Goal: Transaction & Acquisition: Purchase product/service

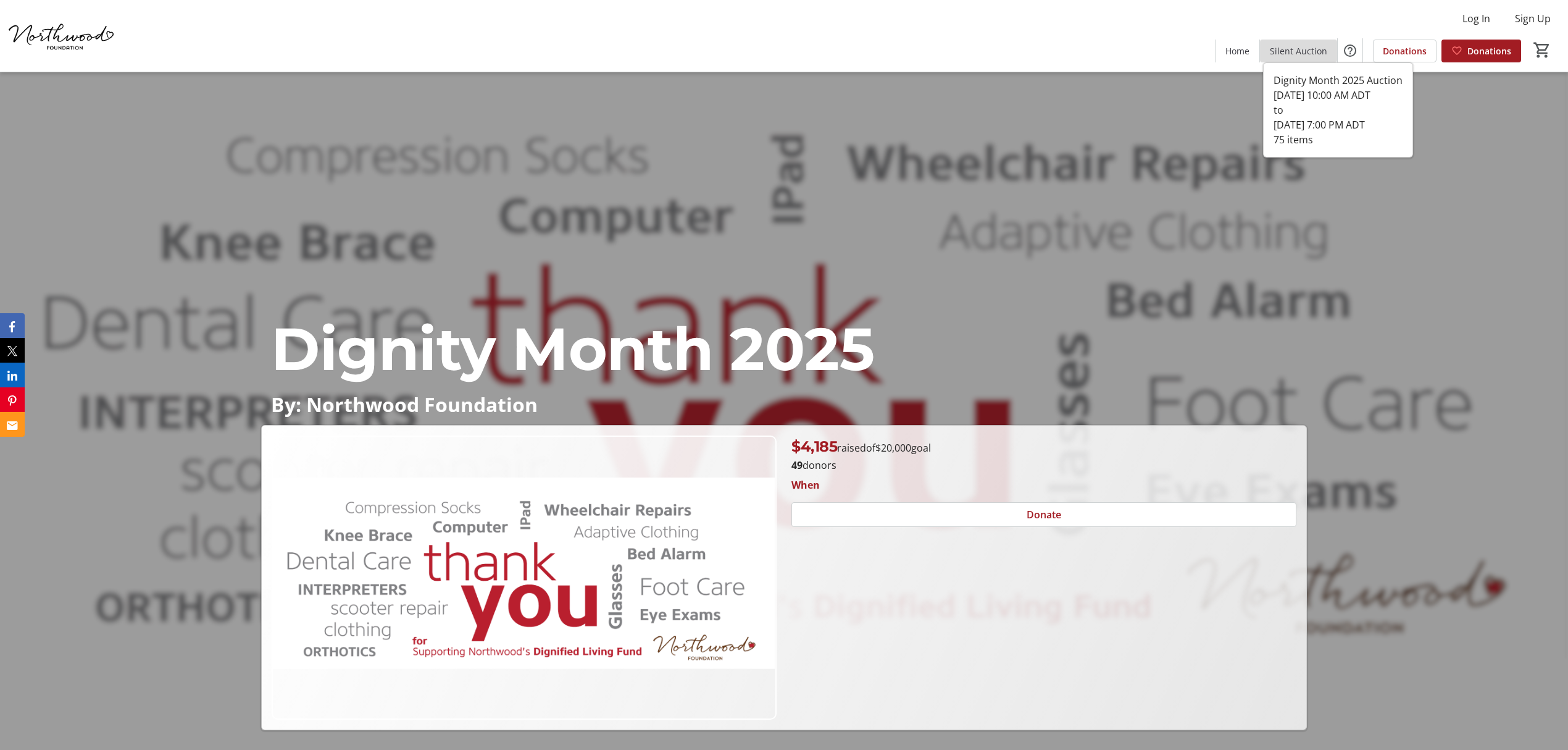
click at [1307, 52] on span "Silent Auction" at bounding box center [1298, 51] width 57 height 13
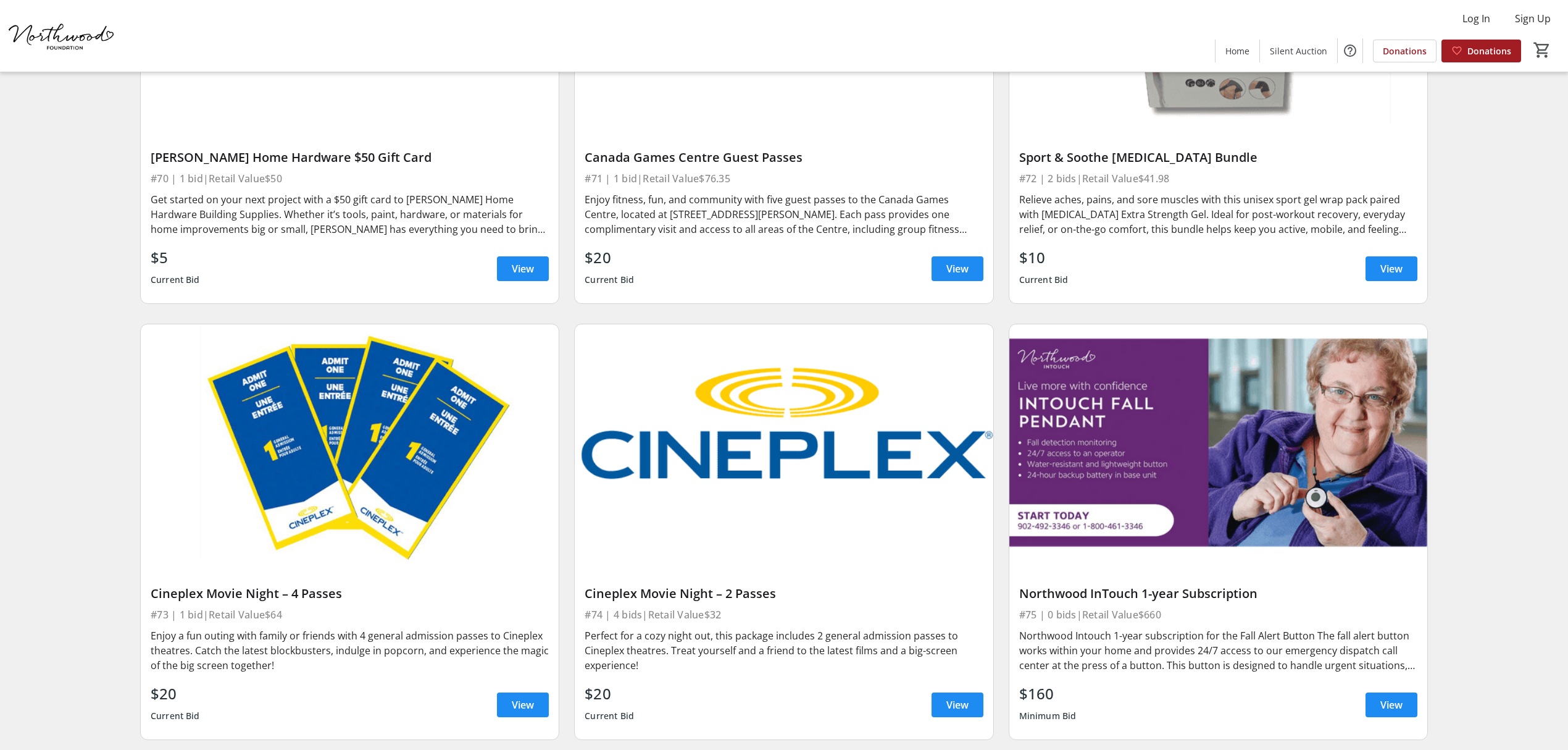
scroll to position [10355, 0]
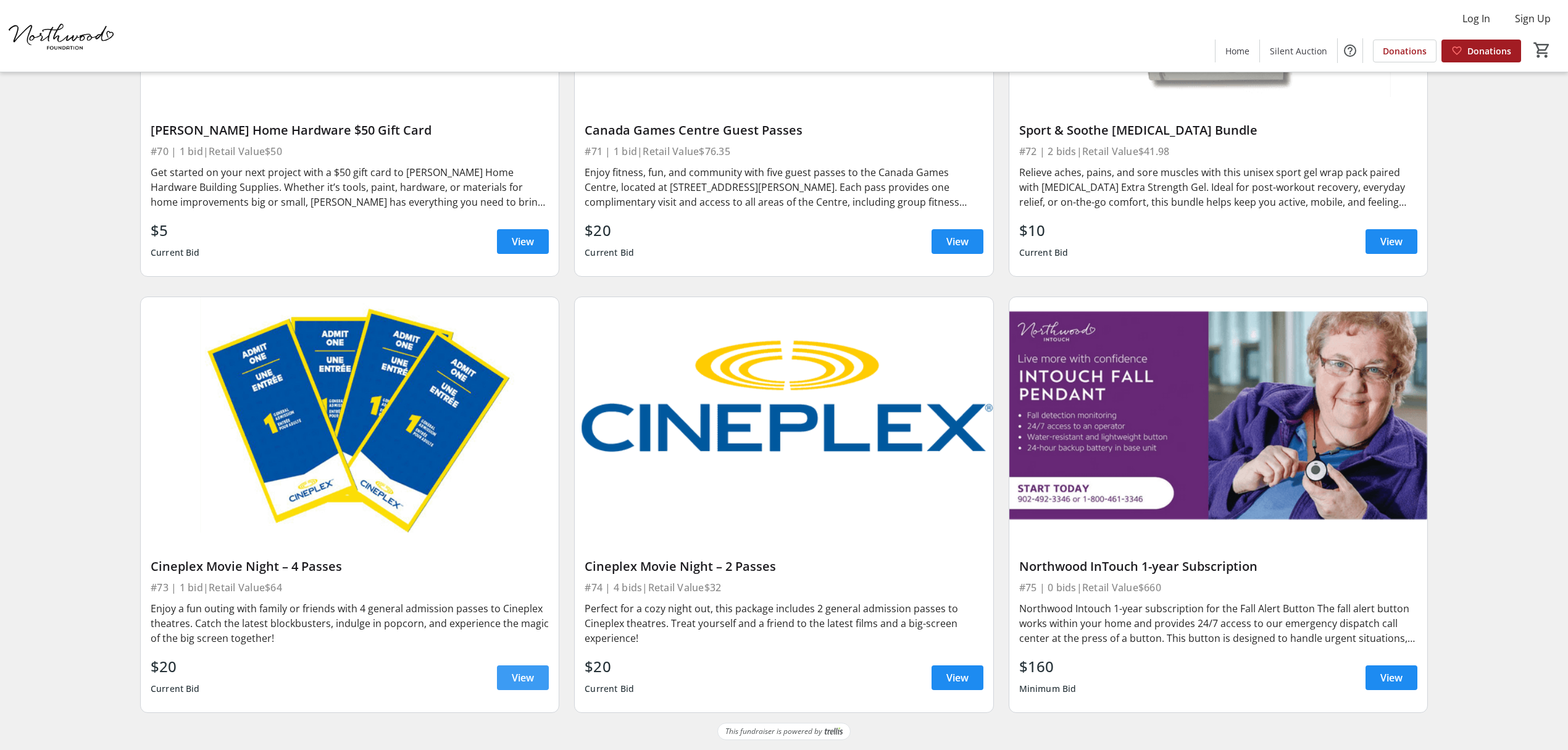
click at [537, 677] on span at bounding box center [523, 677] width 52 height 30
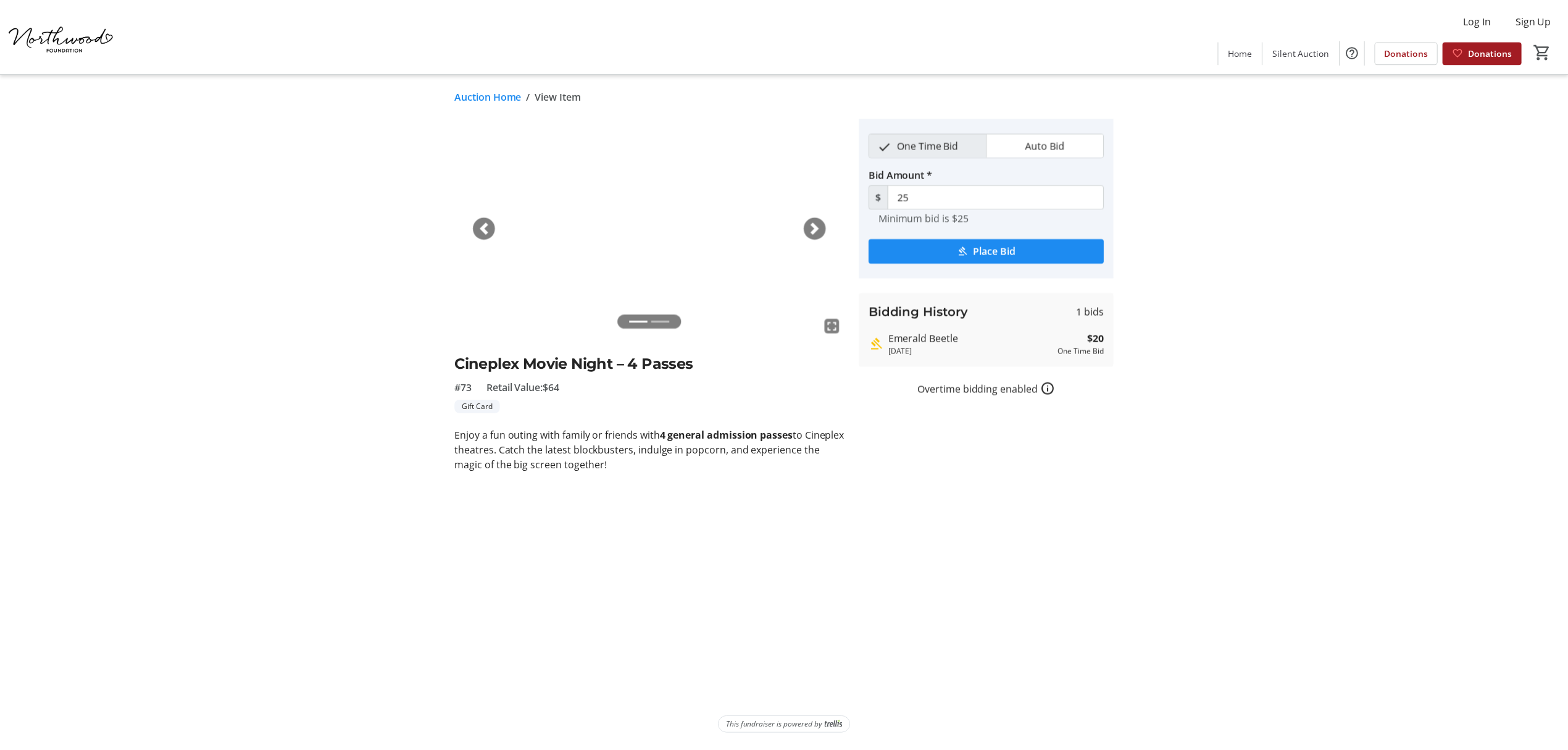
scroll to position [10355, 0]
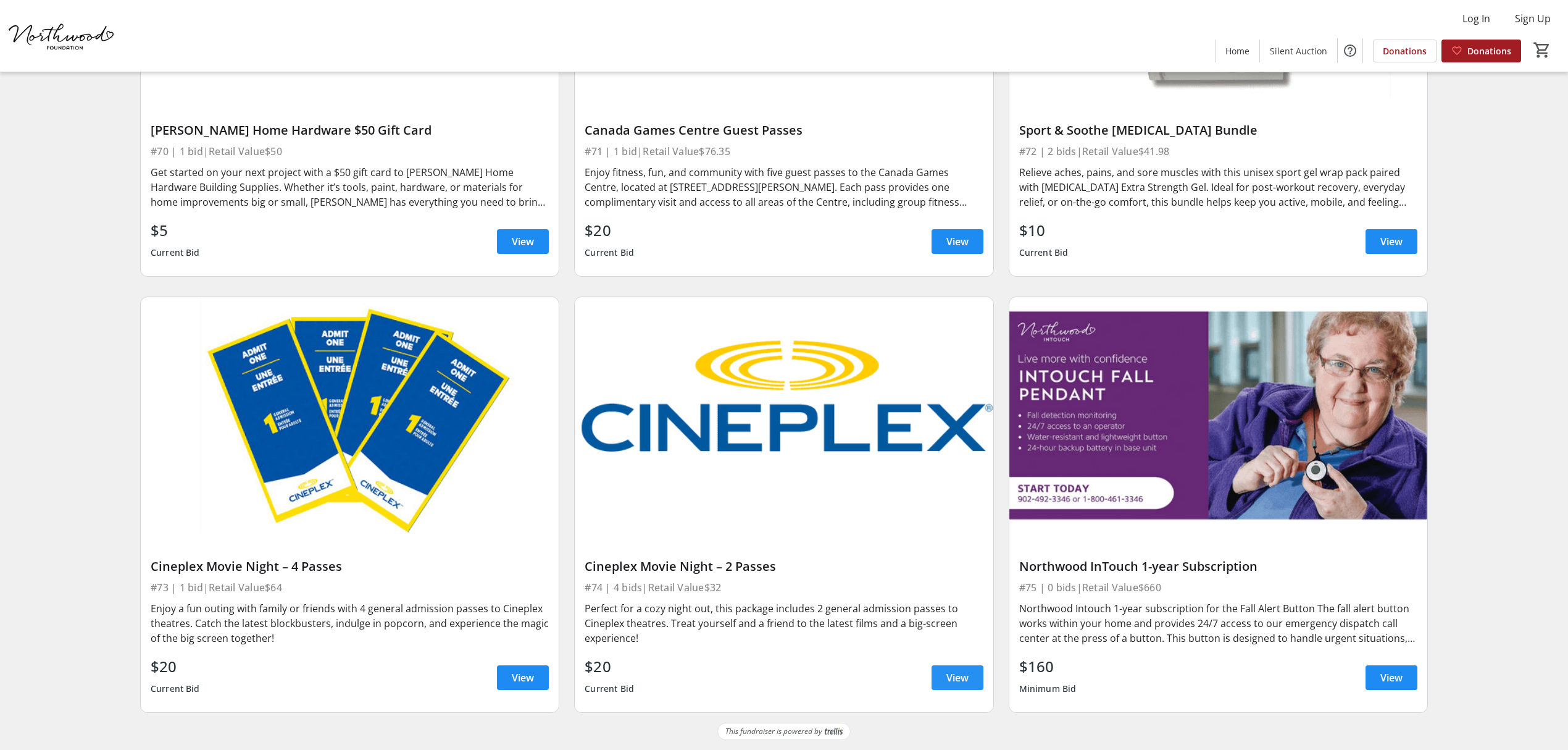
click at [948, 682] on span "View" at bounding box center [957, 677] width 22 height 15
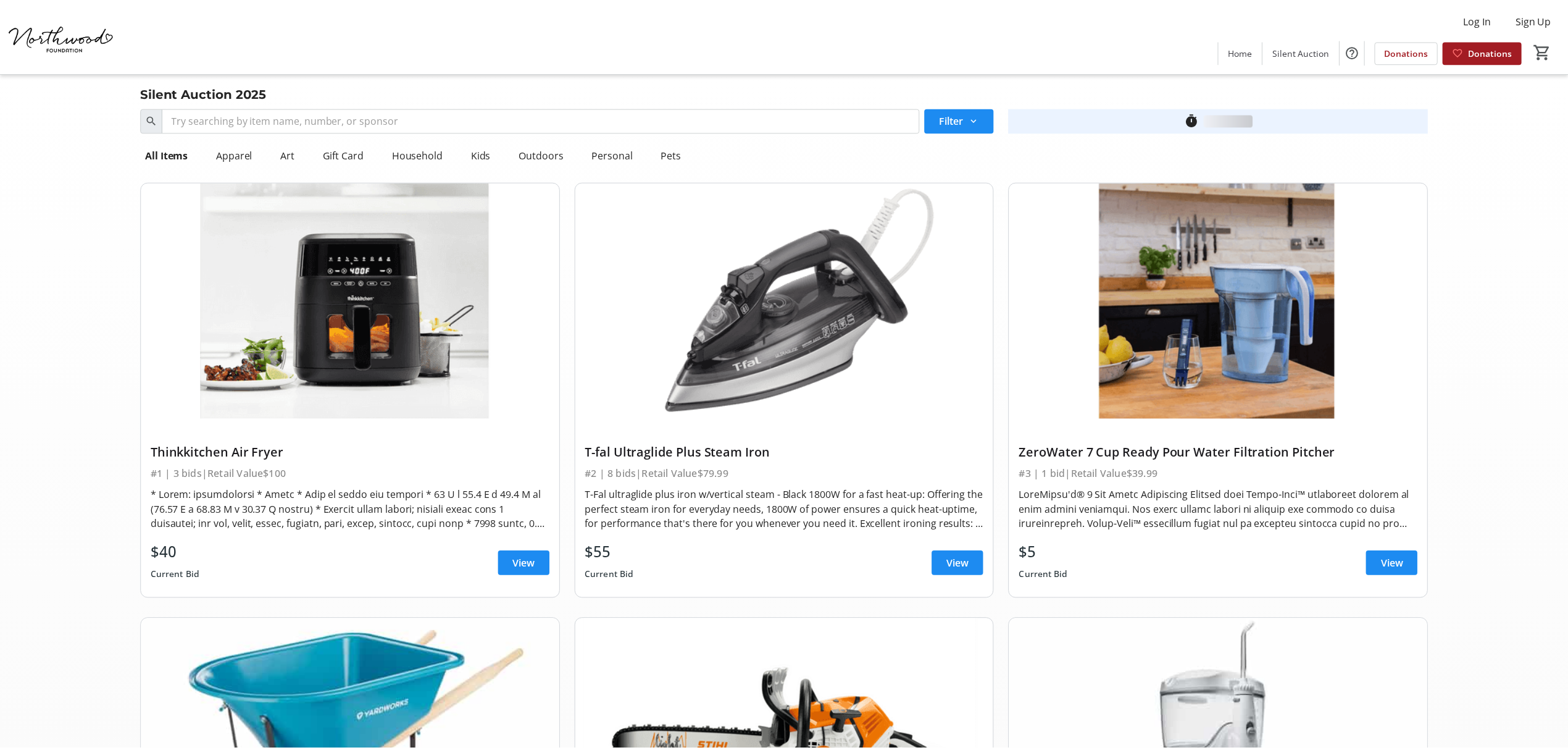
scroll to position [10355, 0]
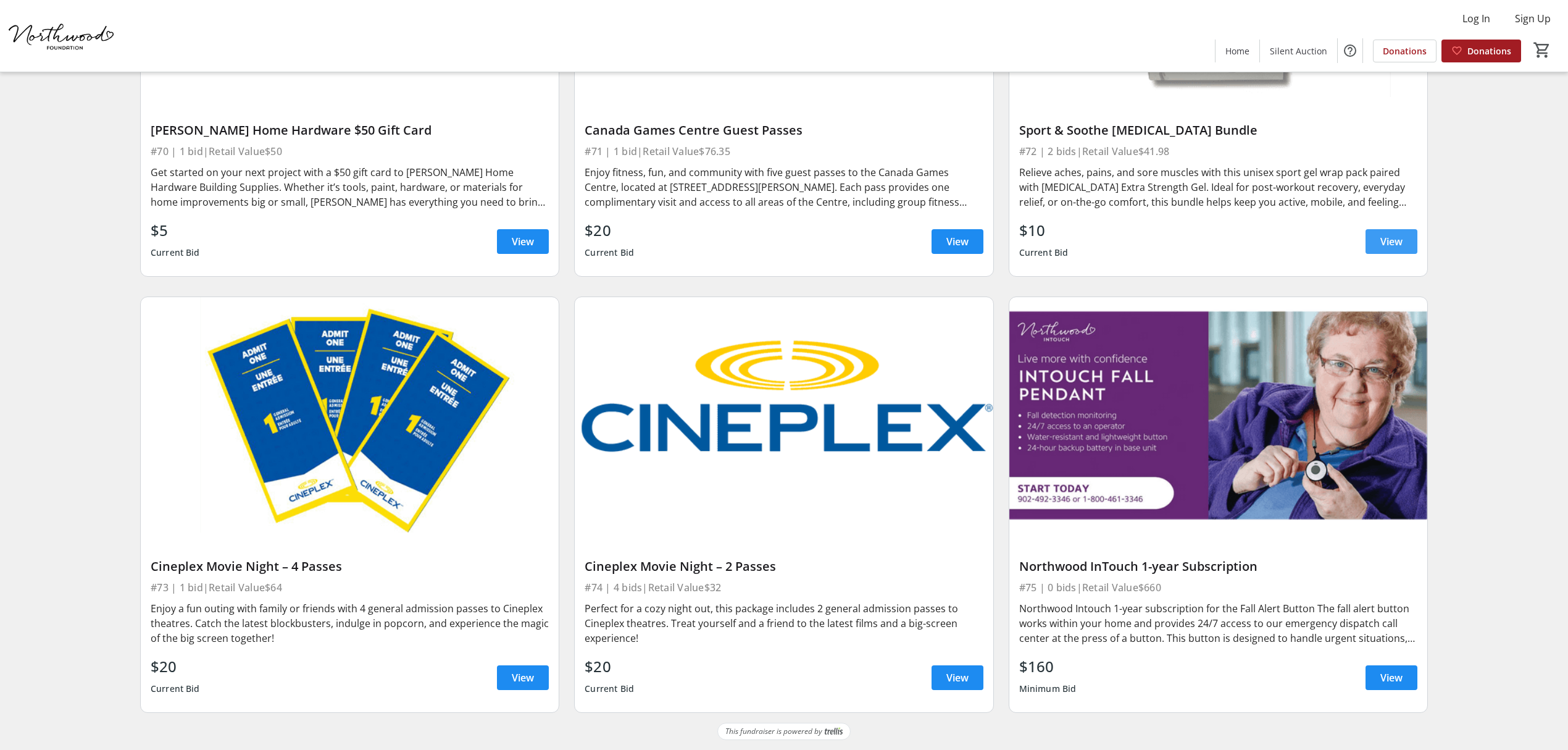
click at [1380, 241] on span "View" at bounding box center [1391, 241] width 22 height 15
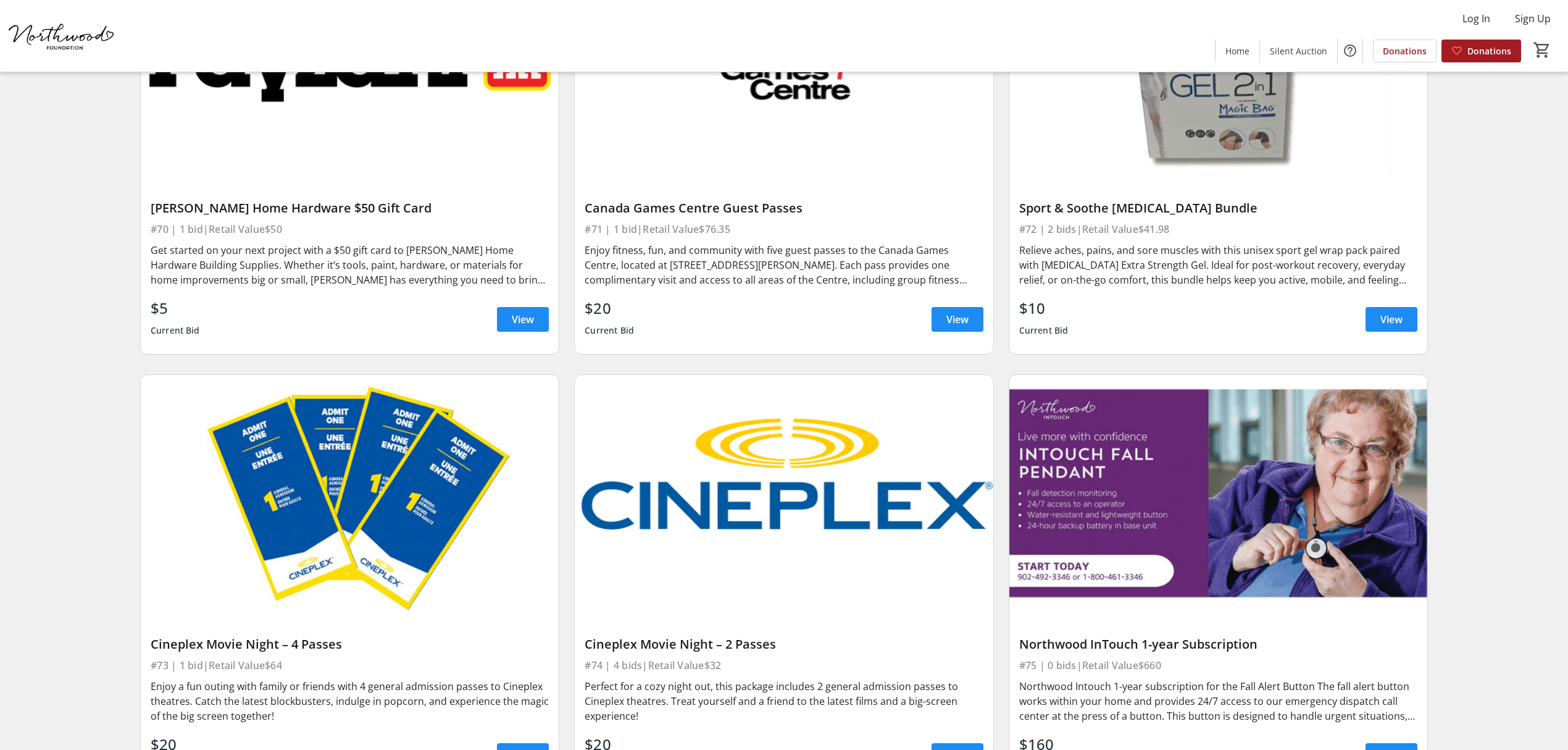
scroll to position [10190, 0]
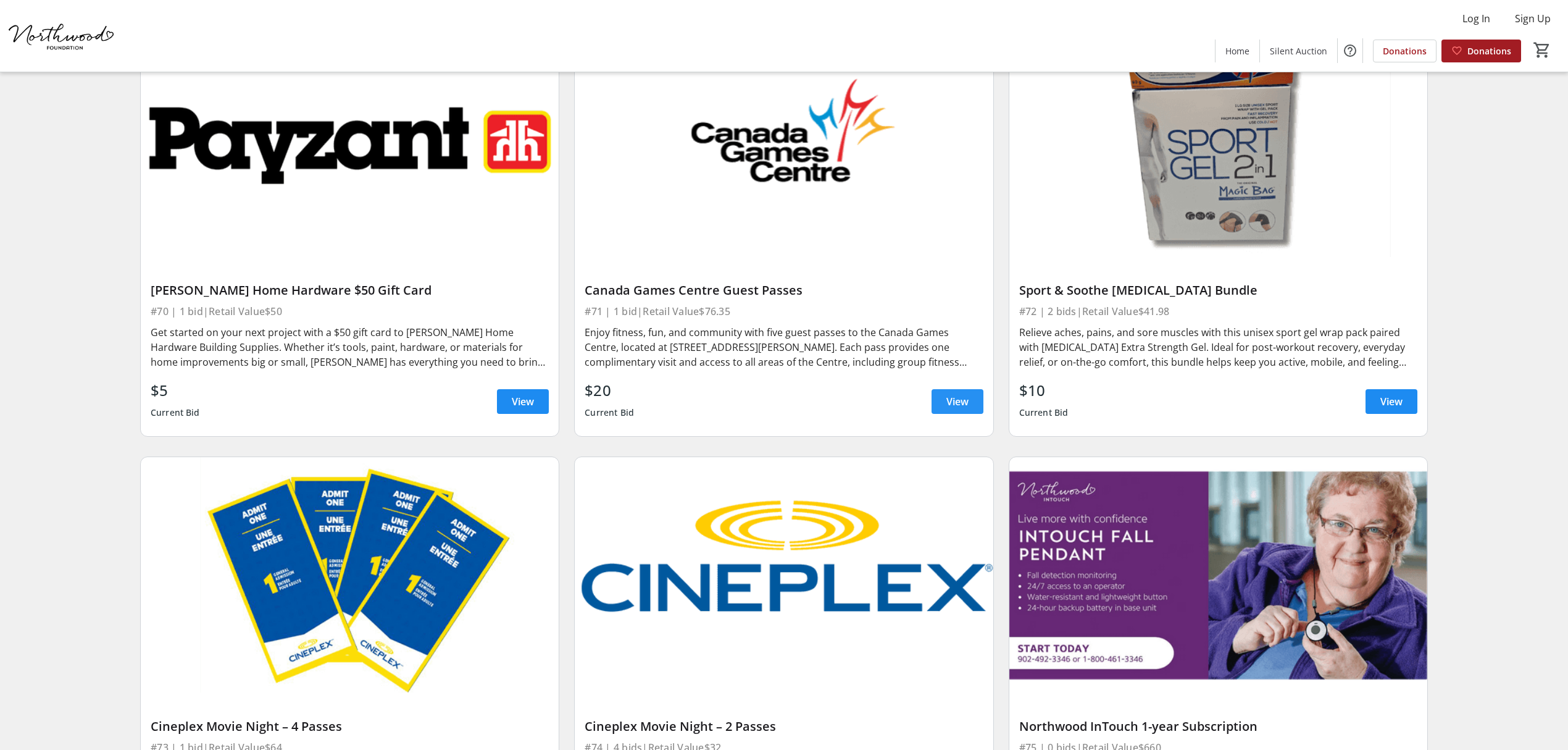
click at [977, 408] on span at bounding box center [957, 401] width 52 height 30
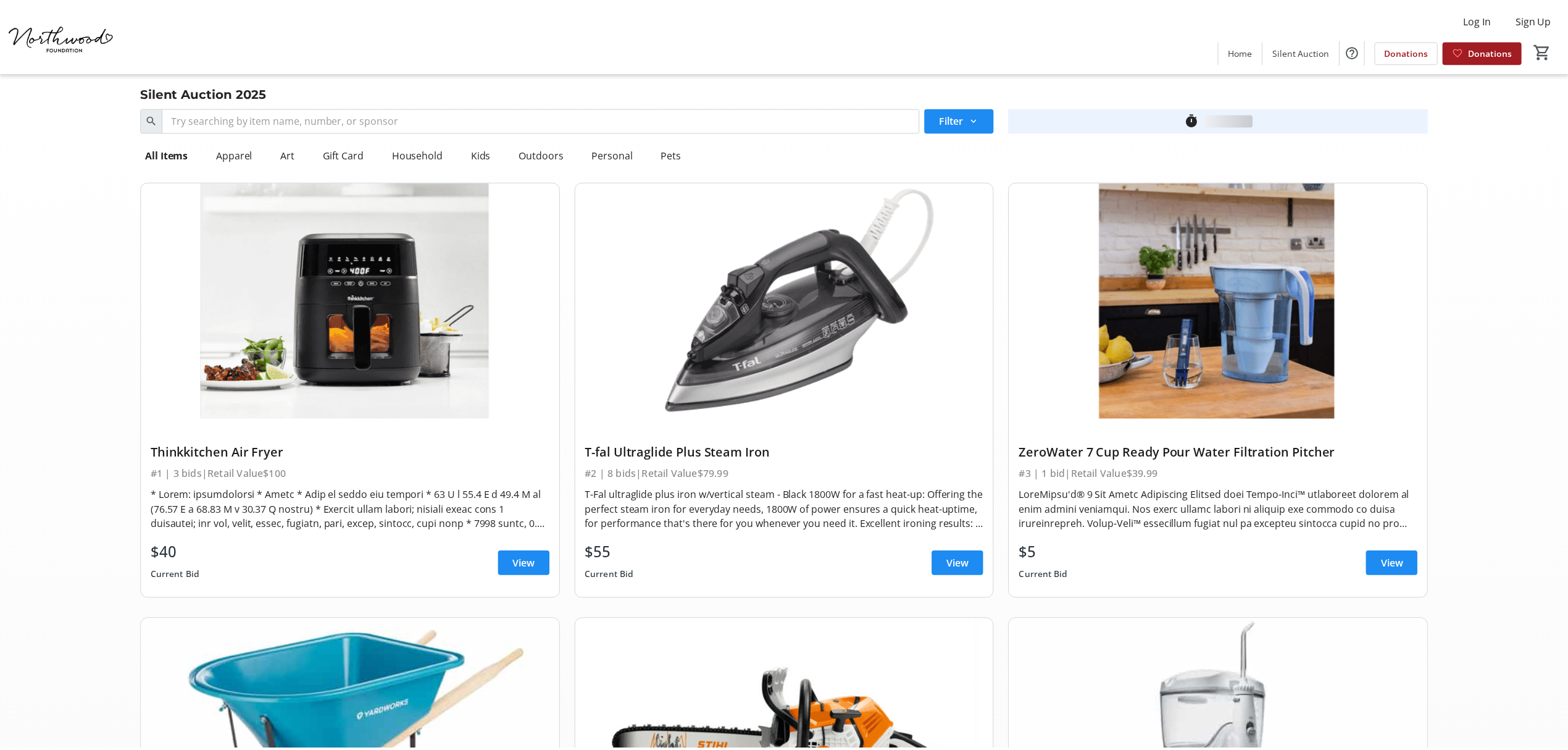
scroll to position [10190, 0]
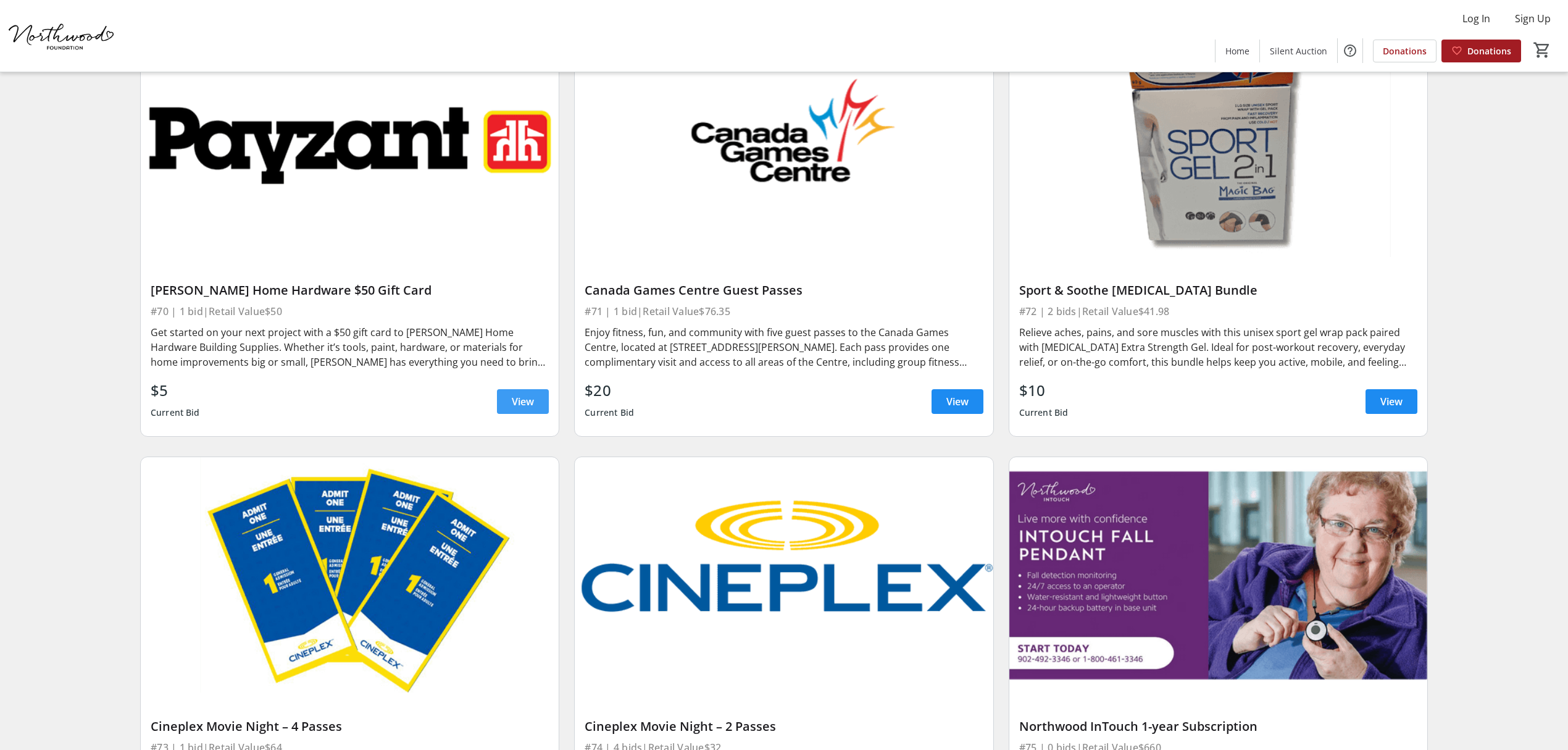
click at [528, 413] on span at bounding box center [523, 401] width 52 height 30
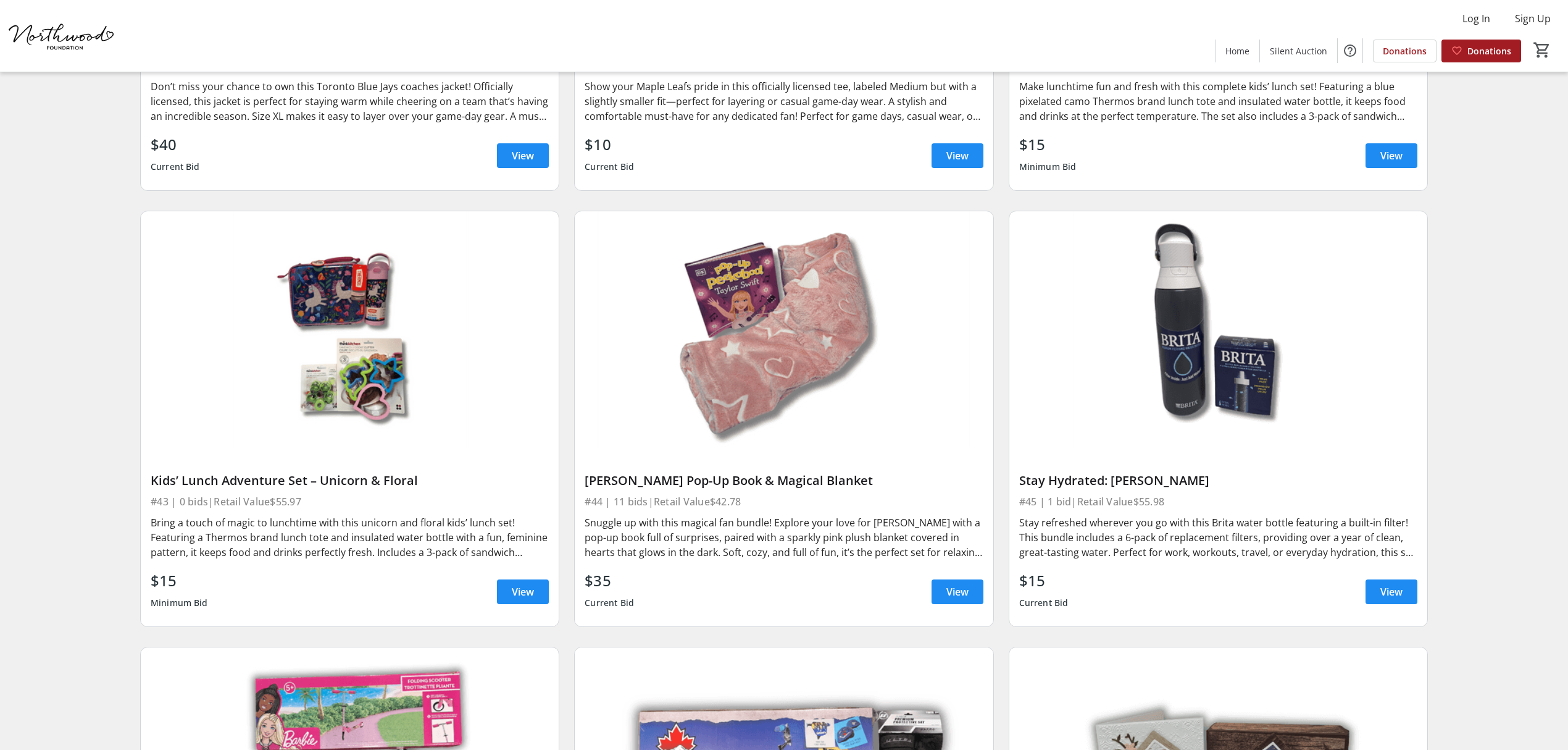
scroll to position [6073, 0]
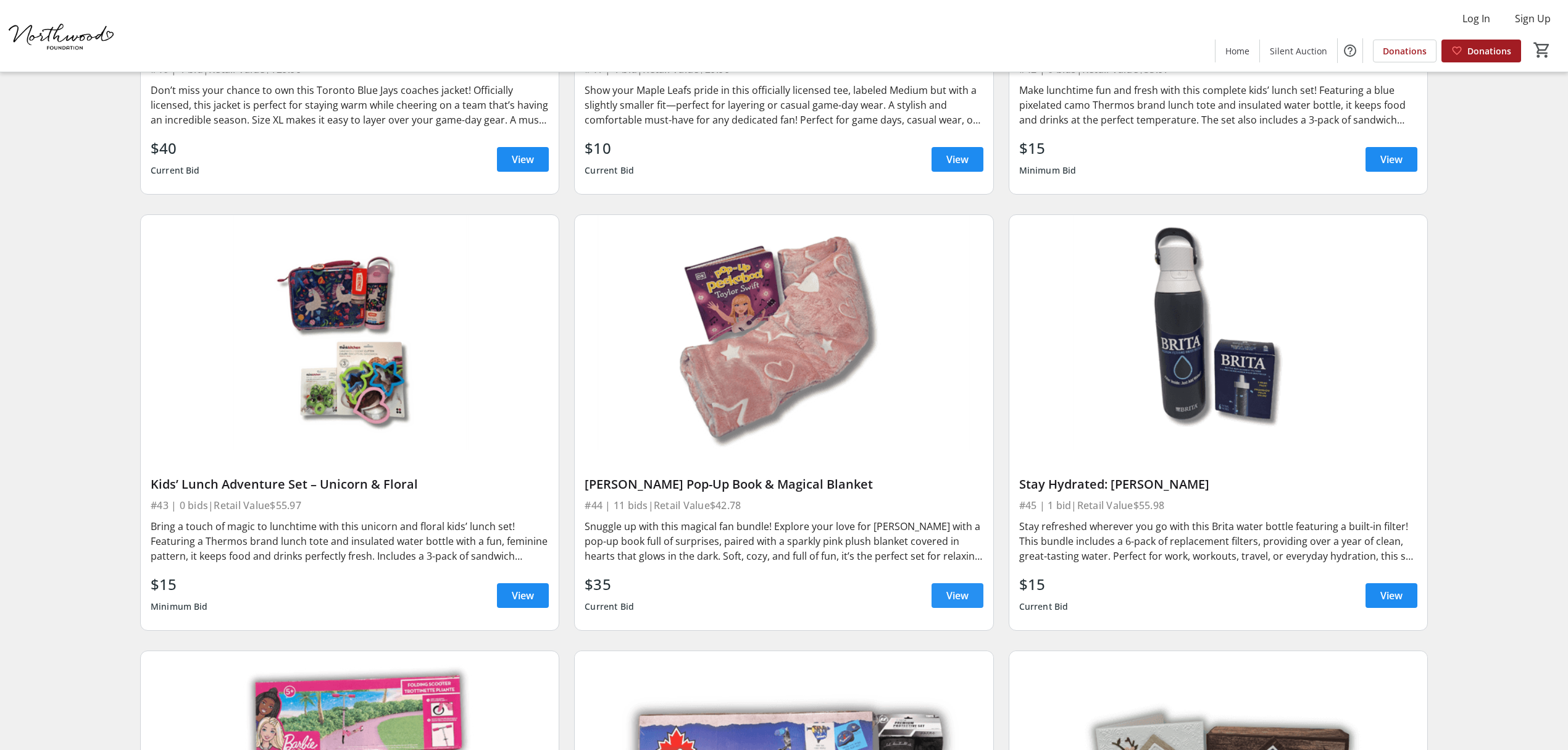
click at [951, 594] on span "View" at bounding box center [957, 595] width 22 height 15
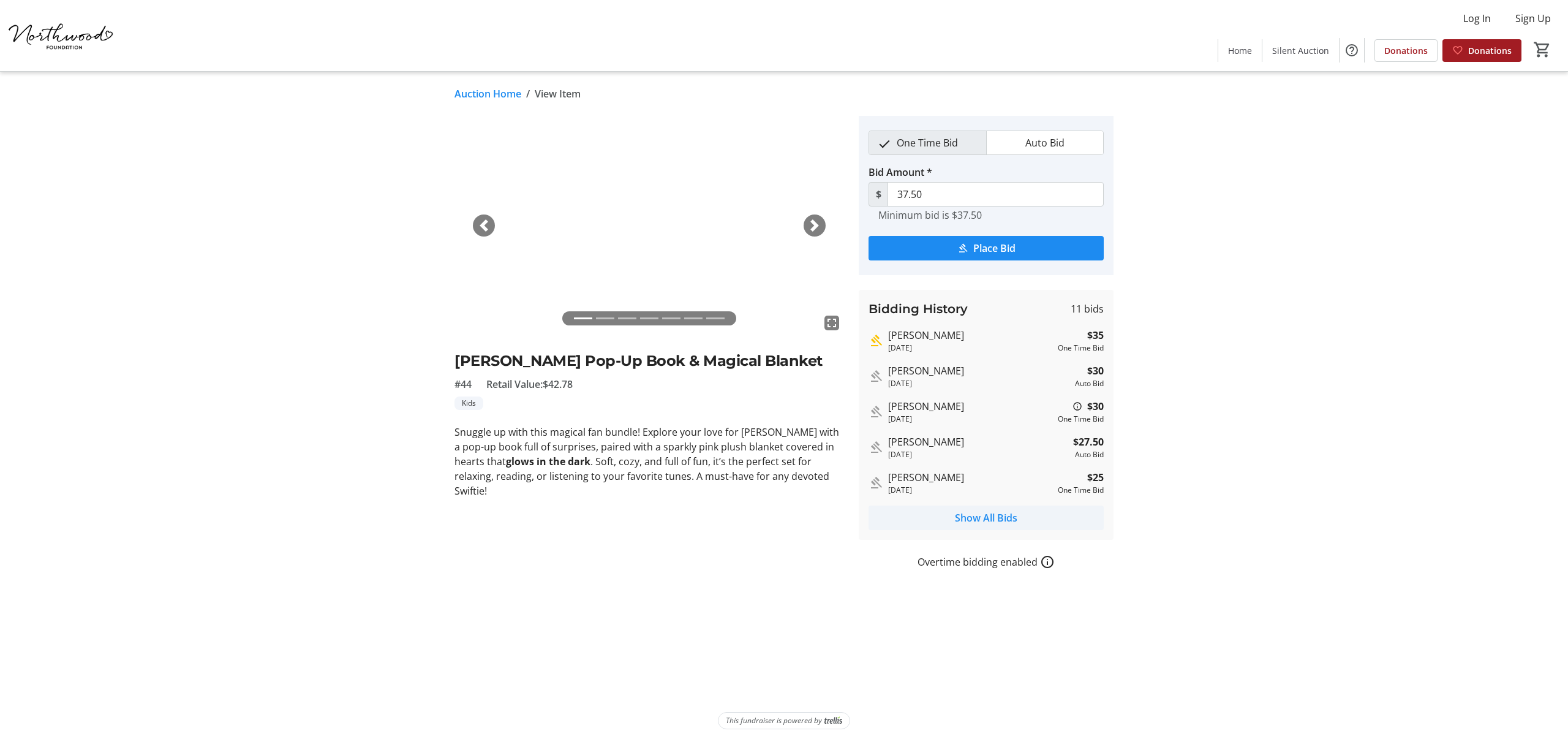
click at [991, 519] on span "Show All Bids" at bounding box center [986, 517] width 62 height 15
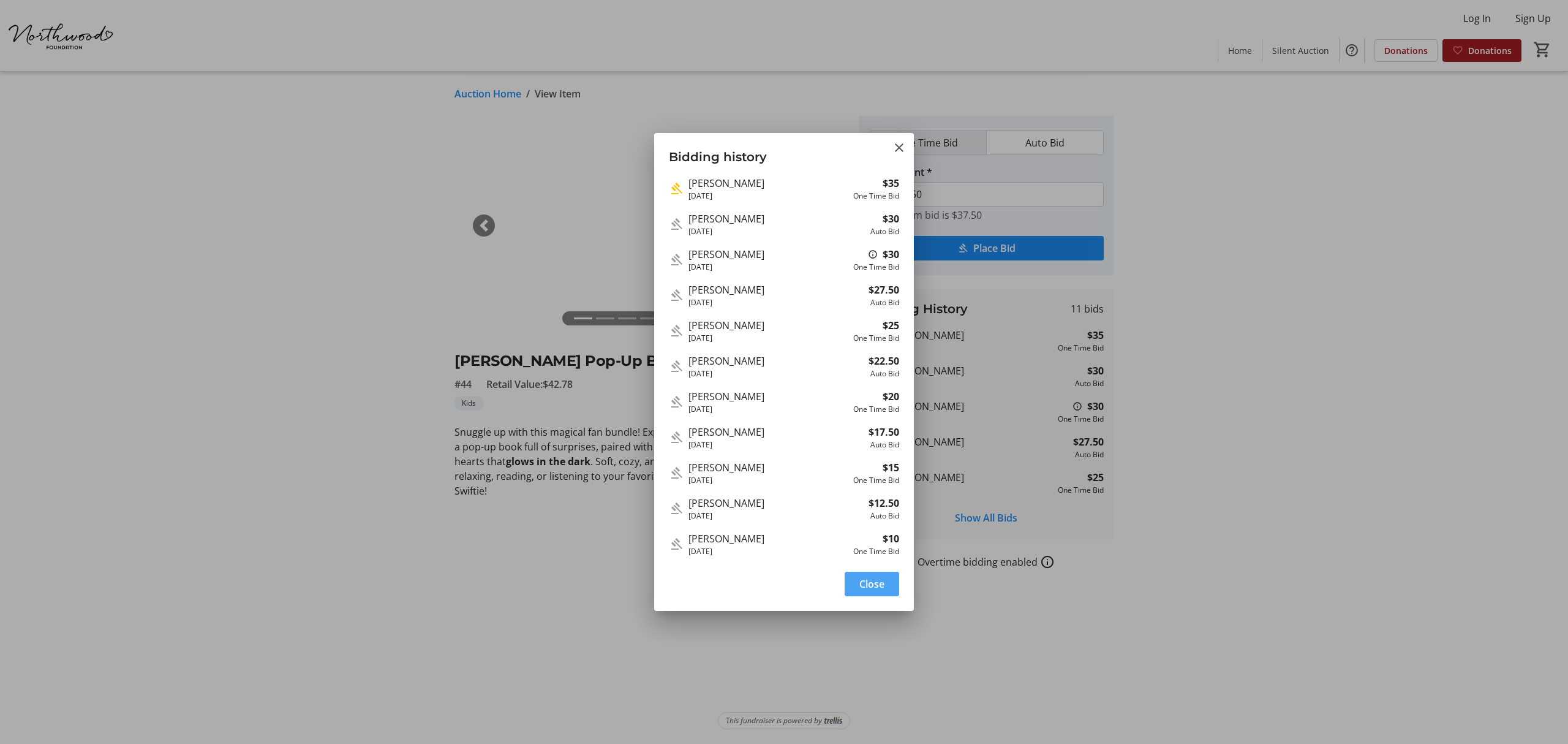
click at [873, 587] on span "Close" at bounding box center [871, 584] width 25 height 15
